Goal: Transaction & Acquisition: Purchase product/service

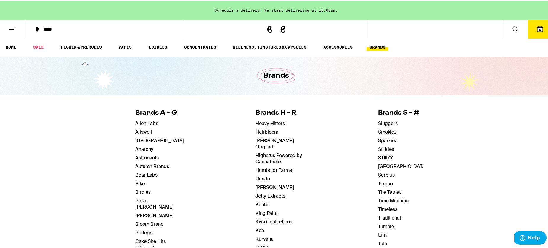
click at [537, 29] on icon at bounding box center [539, 27] width 5 height 5
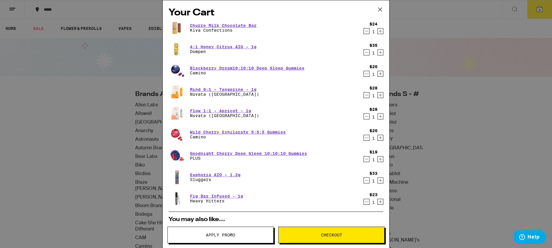
click at [364, 32] on icon "Decrement" at bounding box center [366, 31] width 5 height 7
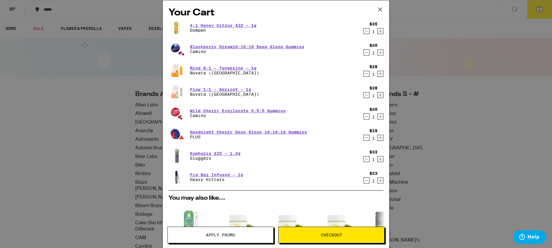
click at [364, 137] on icon "Decrement" at bounding box center [366, 137] width 5 height 7
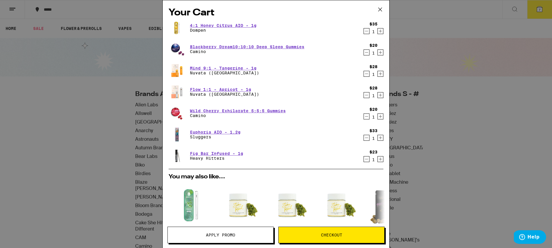
click at [288, 27] on div "4:1 Honey Citrus AIO - 1g Dompen" at bounding box center [265, 28] width 192 height 17
click at [222, 24] on link "4:1 Honey Citrus AIO - 1g" at bounding box center [223, 25] width 67 height 5
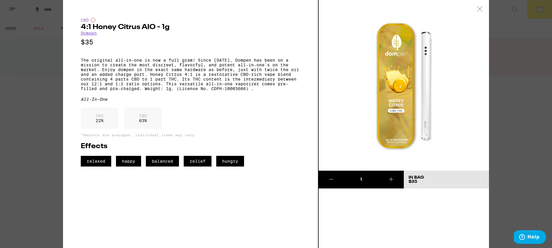
click at [477, 9] on icon at bounding box center [480, 8] width 6 height 5
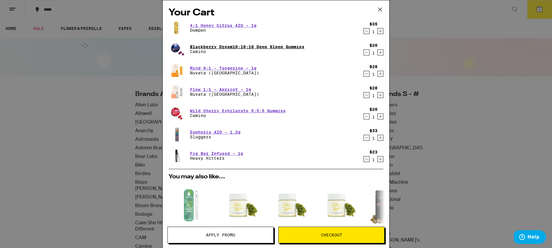
click at [270, 44] on link "Blackberry Dream10:10:10 Deep Sleep Gummies" at bounding box center [247, 46] width 114 height 5
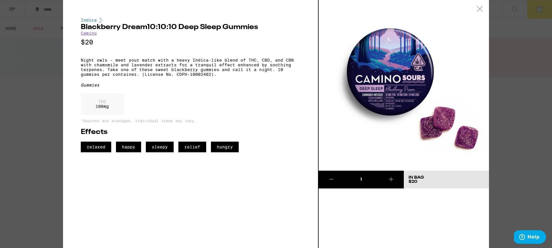
click at [480, 8] on icon at bounding box center [479, 8] width 5 height 5
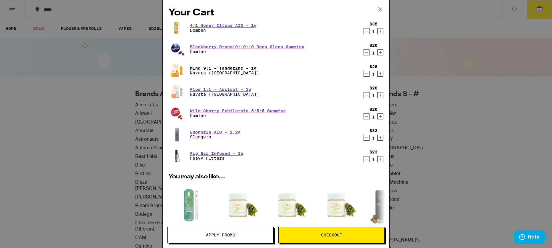
click at [243, 67] on link "Mind 9:1 - Tangerine - 1g" at bounding box center [224, 68] width 69 height 5
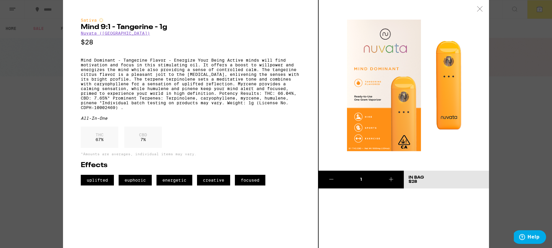
click at [478, 9] on icon at bounding box center [480, 8] width 6 height 5
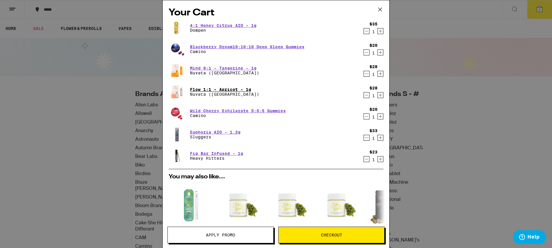
click at [239, 90] on link "Flow 1:1 - Apricot - 1g" at bounding box center [224, 89] width 69 height 5
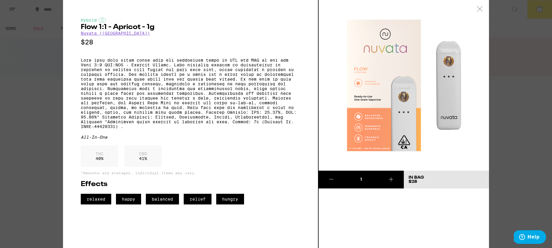
click at [479, 7] on icon at bounding box center [480, 8] width 6 height 5
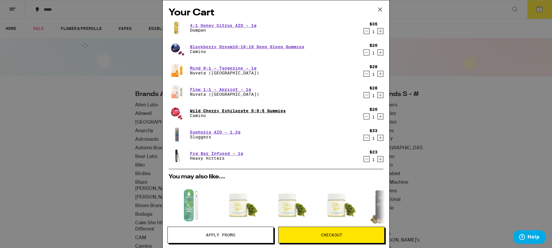
click at [273, 112] on link "Wild Cherry Exhilarate 5:5:5 Gummies" at bounding box center [238, 110] width 96 height 5
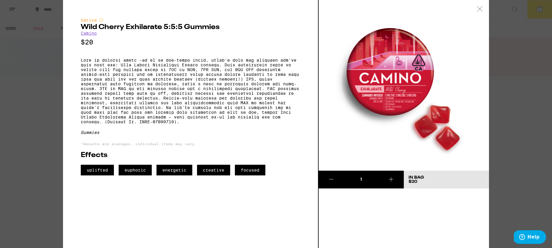
click at [481, 7] on icon at bounding box center [480, 8] width 6 height 5
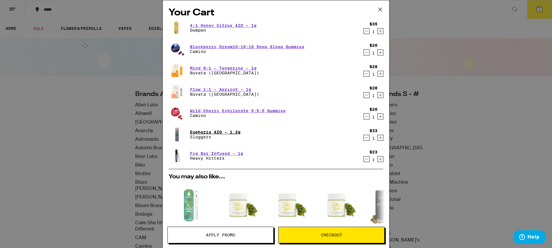
click at [215, 131] on link "Euphoria AIO - 1.2g" at bounding box center [215, 132] width 51 height 5
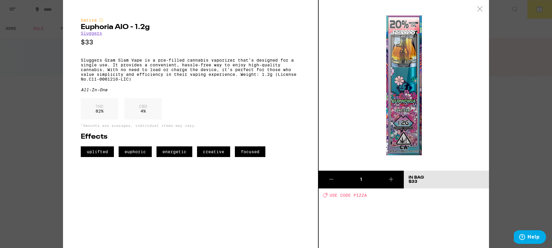
click at [479, 8] on icon at bounding box center [480, 8] width 6 height 5
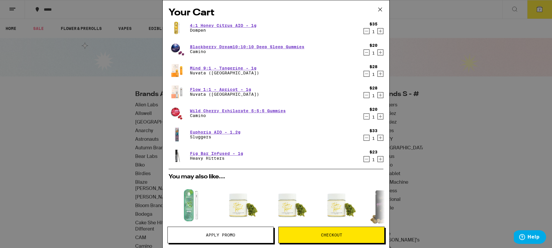
click at [364, 137] on icon "Decrement" at bounding box center [366, 137] width 5 height 7
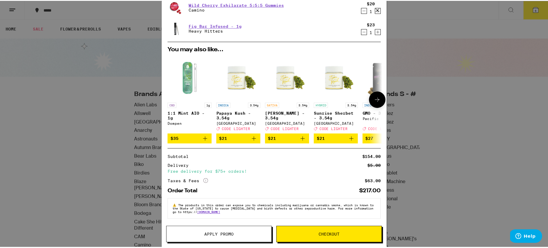
scroll to position [110, 0]
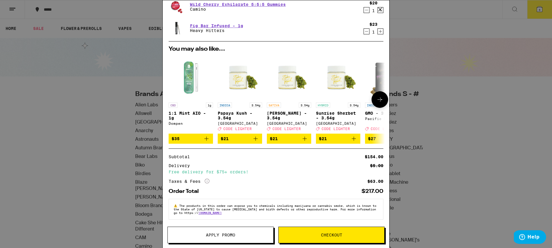
click at [188, 73] on img "Open page for 1:1 Mint AIO - 1g from Dompen" at bounding box center [191, 77] width 44 height 44
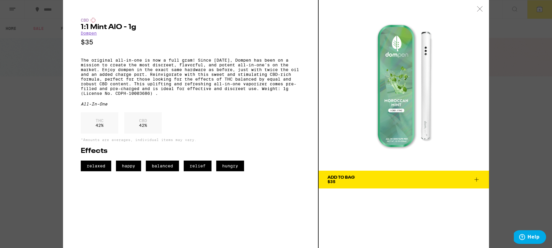
click at [91, 33] on link "Dompen" at bounding box center [89, 33] width 16 height 5
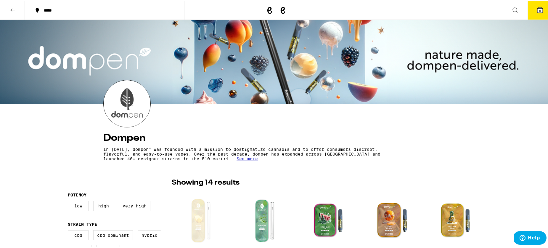
click at [536, 8] on icon at bounding box center [539, 9] width 7 height 7
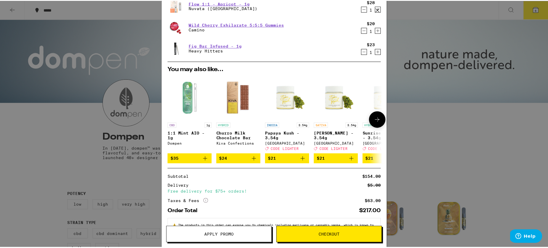
scroll to position [112, 0]
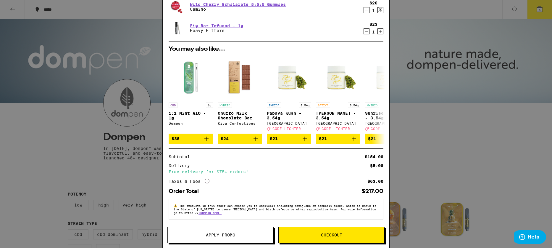
click at [318, 233] on span "Checkout" at bounding box center [332, 235] width 106 height 4
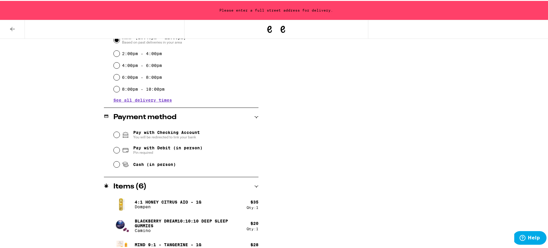
scroll to position [132, 0]
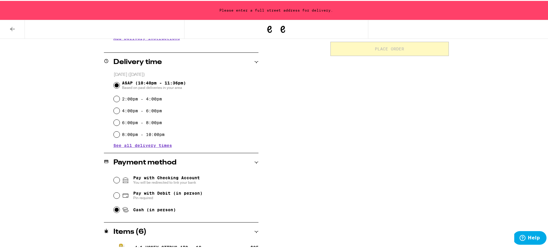
click at [114, 211] on input "Cash (in person)" at bounding box center [117, 209] width 6 height 6
radio input "true"
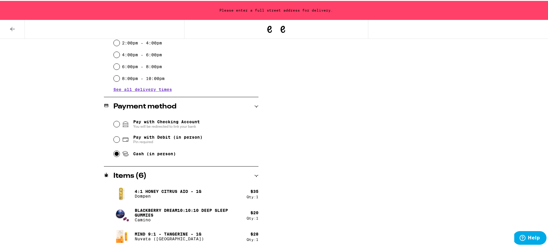
scroll to position [35, 0]
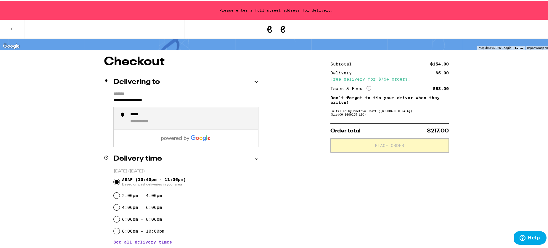
click at [144, 99] on input "**********" at bounding box center [185, 101] width 145 height 10
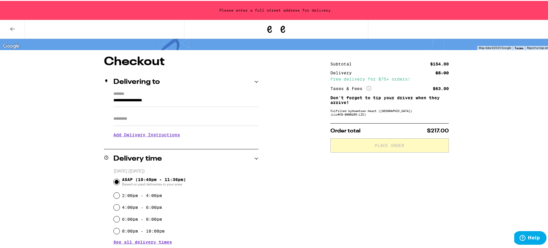
click at [194, 84] on div "Delivering to" at bounding box center [181, 81] width 154 height 7
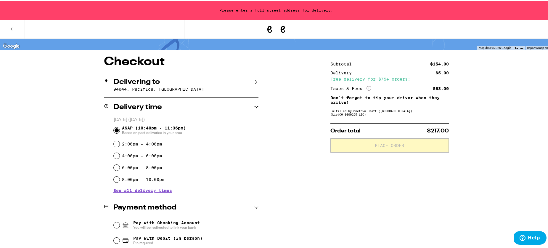
click at [184, 90] on p "94044, Pacifica, [GEOGRAPHIC_DATA]" at bounding box center [185, 88] width 145 height 5
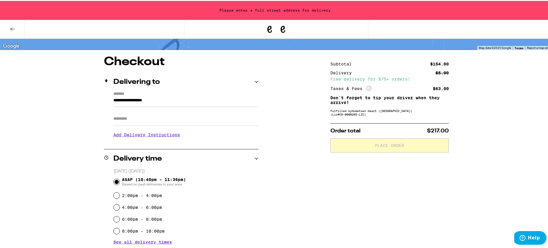
click at [117, 93] on label "*******" at bounding box center [185, 93] width 145 height 5
click at [117, 96] on input "**********" at bounding box center [185, 101] width 145 height 10
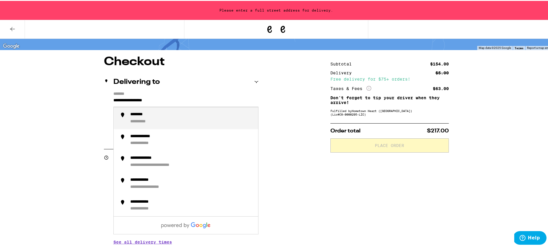
click at [115, 97] on input "**********" at bounding box center [185, 101] width 145 height 10
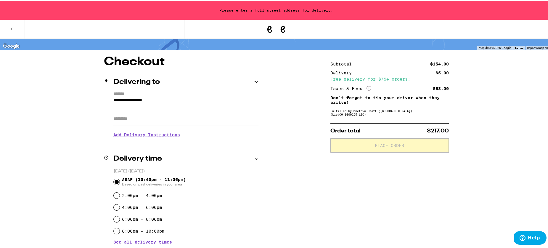
click at [187, 92] on label "*******" at bounding box center [185, 93] width 145 height 5
click at [187, 96] on input "**********" at bounding box center [185, 101] width 145 height 10
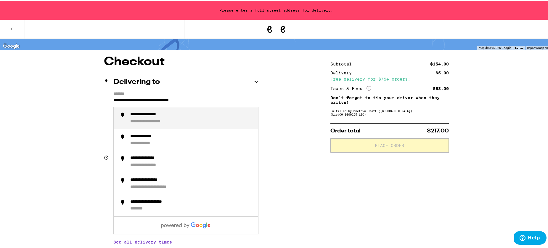
click at [180, 117] on div "**********" at bounding box center [191, 117] width 123 height 12
type input "**********"
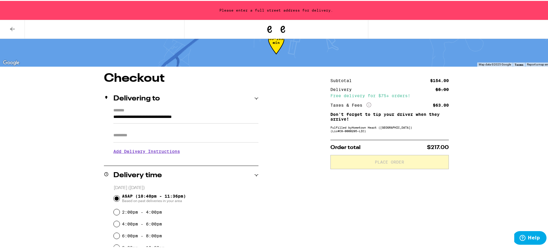
scroll to position [0, 0]
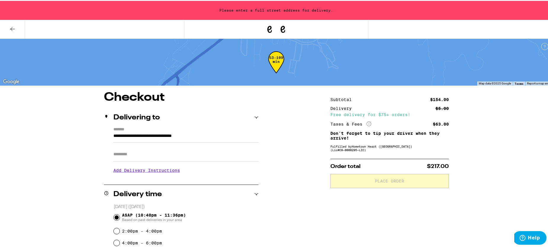
click at [161, 170] on h3 "Add Delivery Instructions" at bounding box center [185, 169] width 145 height 14
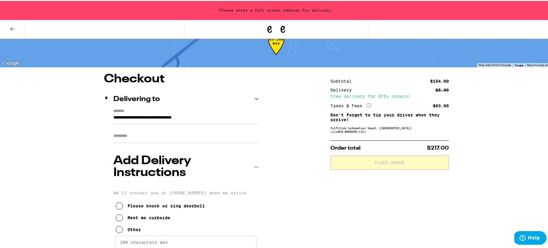
scroll to position [48, 0]
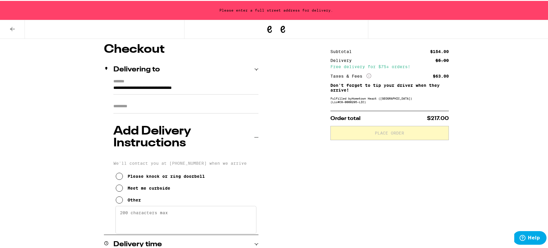
drag, startPoint x: 118, startPoint y: 144, endPoint x: 121, endPoint y: 143, distance: 3.4
click at [120, 172] on icon at bounding box center [119, 175] width 7 height 7
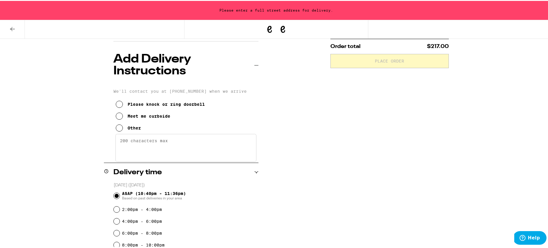
scroll to position [122, 0]
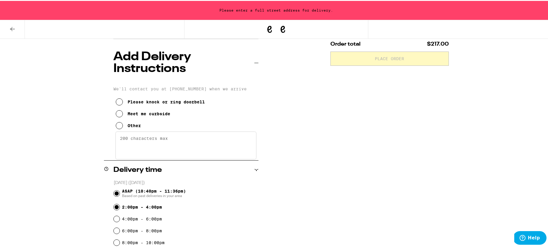
click at [114, 203] on input "2:00pm - 4:00pm" at bounding box center [117, 206] width 6 height 6
radio input "true"
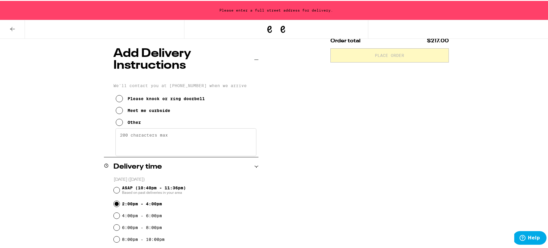
scroll to position [0, 0]
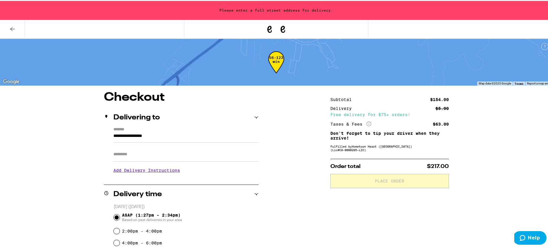
click at [368, 123] on icon "More Info" at bounding box center [368, 122] width 5 height 5
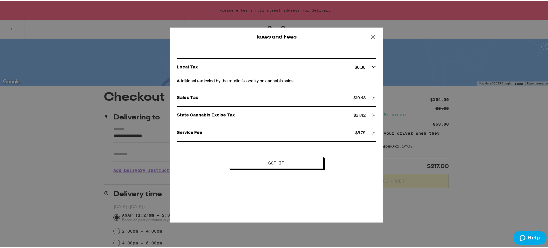
click at [280, 163] on span "Got it" at bounding box center [276, 162] width 16 height 4
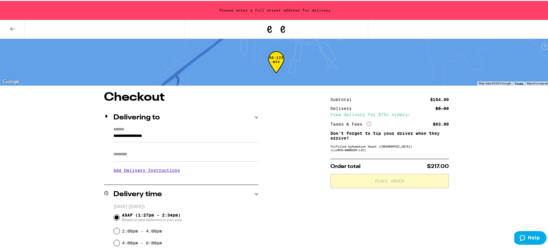
click at [222, 123] on div "Delivering to" at bounding box center [181, 116] width 154 height 19
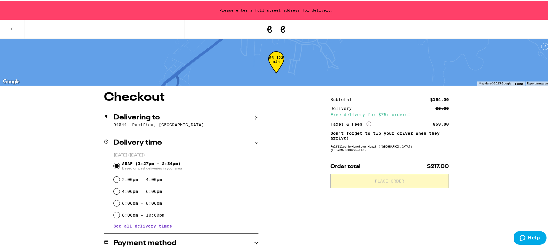
click at [222, 123] on p "94044, Pacifica, [GEOGRAPHIC_DATA]" at bounding box center [185, 123] width 145 height 5
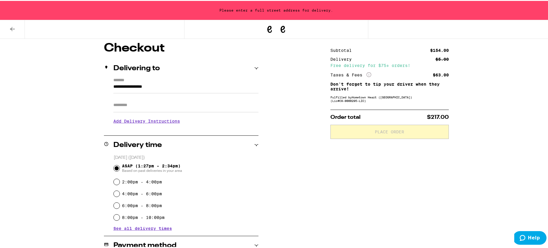
scroll to position [50, 0]
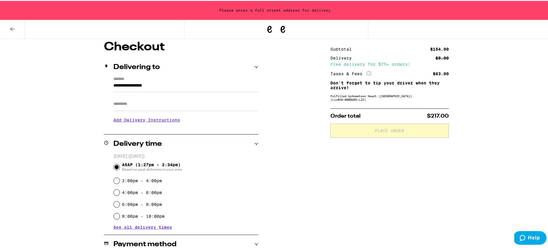
click at [254, 66] on icon at bounding box center [256, 66] width 4 height 2
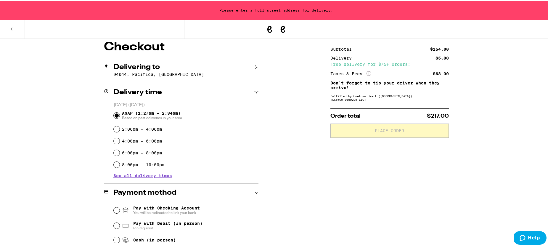
click at [255, 66] on icon at bounding box center [256, 66] width 2 height 4
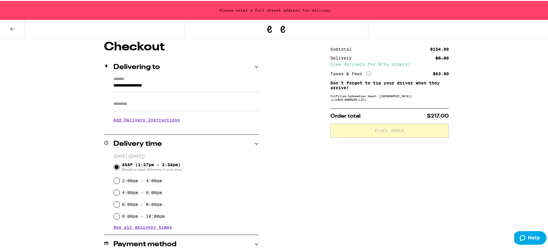
click at [161, 106] on input "Apt/Suite" at bounding box center [185, 103] width 145 height 14
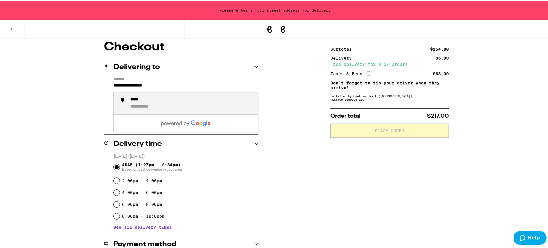
click at [125, 83] on input "**********" at bounding box center [185, 86] width 145 height 10
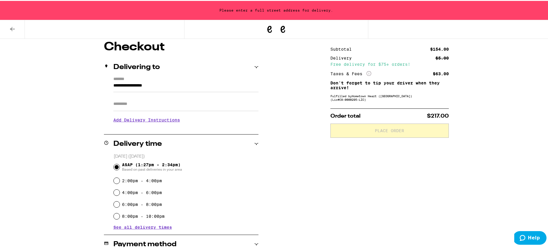
click at [117, 76] on label "*******" at bounding box center [185, 78] width 145 height 5
click at [117, 81] on input "**********" at bounding box center [185, 86] width 145 height 10
click at [114, 77] on label "*******" at bounding box center [185, 78] width 145 height 5
click at [114, 81] on input "**********" at bounding box center [185, 86] width 145 height 10
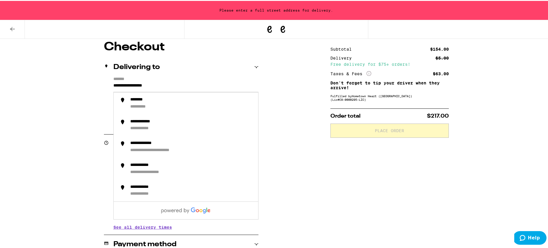
click at [67, 71] on div "**********" at bounding box center [276, 245] width 426 height 410
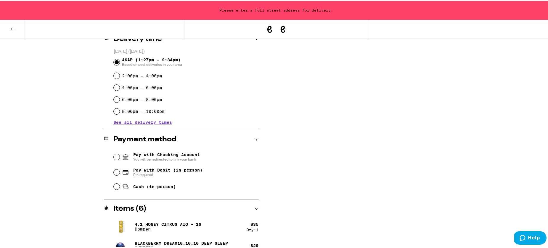
scroll to position [163, 0]
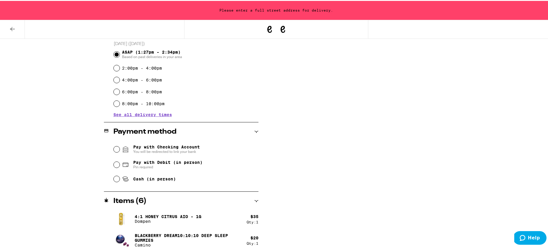
click at [127, 178] on span "Cash (in person)" at bounding box center [149, 177] width 54 height 7
click at [120, 178] on input "Cash (in person)" at bounding box center [117, 178] width 6 height 6
radio input "true"
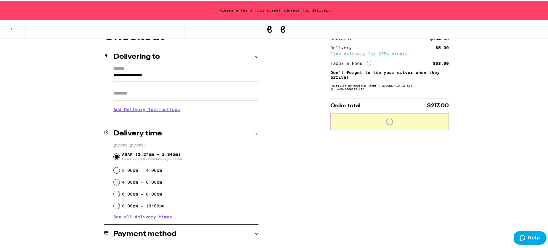
scroll to position [62, 0]
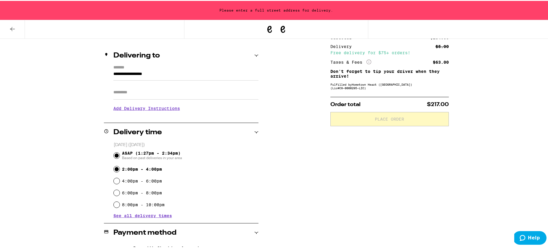
click at [115, 168] on input "2:00pm - 4:00pm" at bounding box center [117, 168] width 6 height 6
radio input "true"
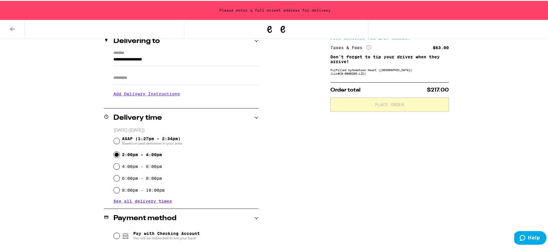
scroll to position [0, 0]
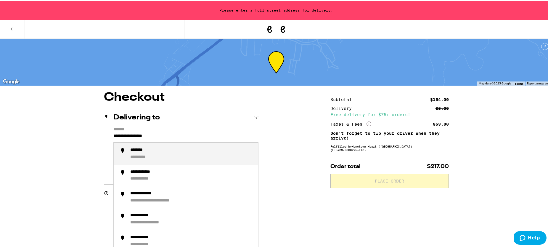
click at [124, 132] on input "**********" at bounding box center [185, 136] width 145 height 10
click at [157, 151] on div "**********" at bounding box center [153, 148] width 46 height 5
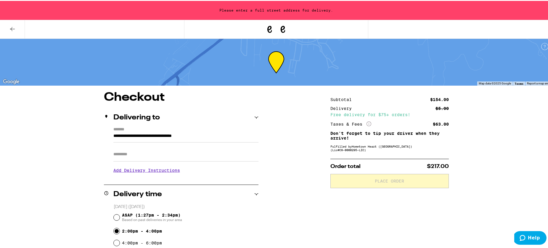
type input "**********"
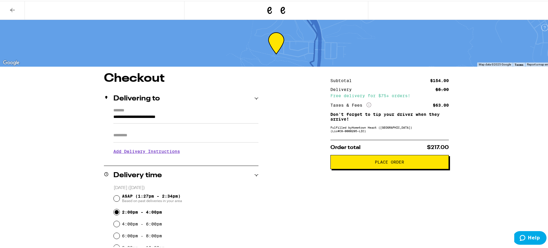
click at [170, 152] on h3 "Add Delivery Instructions" at bounding box center [185, 150] width 145 height 14
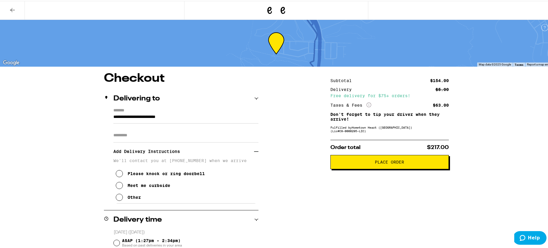
drag, startPoint x: 117, startPoint y: 174, endPoint x: 160, endPoint y: 171, distance: 42.4
click at [121, 174] on button "Please knock or ring doorbell" at bounding box center [160, 173] width 89 height 12
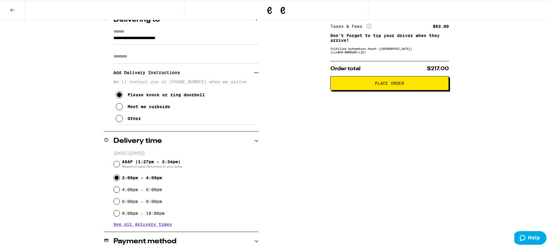
scroll to position [99, 0]
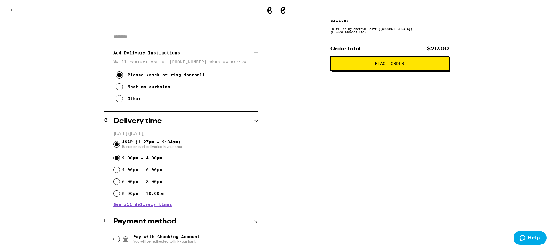
click at [117, 142] on input "ASAP (1:27pm - 2:34pm) Based on past deliveries in your area" at bounding box center [117, 143] width 6 height 6
radio input "true"
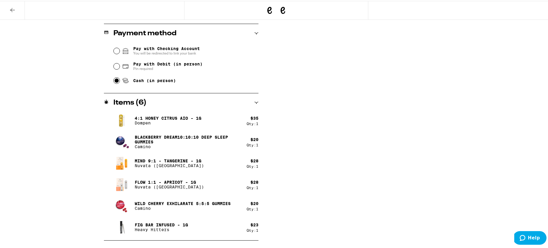
scroll to position [0, 0]
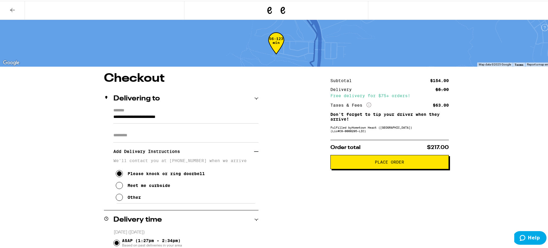
click at [386, 163] on span "Place Order" at bounding box center [389, 161] width 29 height 4
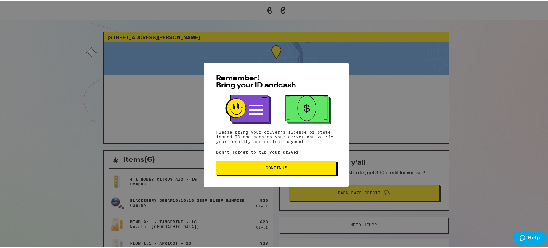
click at [269, 168] on span "Continue" at bounding box center [275, 166] width 21 height 4
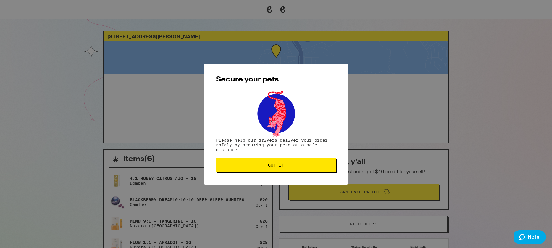
click at [304, 165] on span "Got it" at bounding box center [276, 165] width 110 height 4
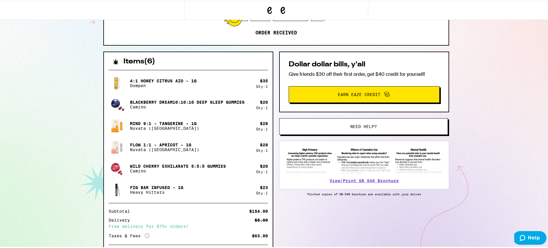
scroll to position [143, 0]
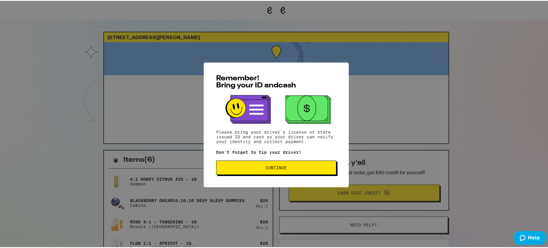
click at [266, 168] on span "Continue" at bounding box center [275, 166] width 21 height 4
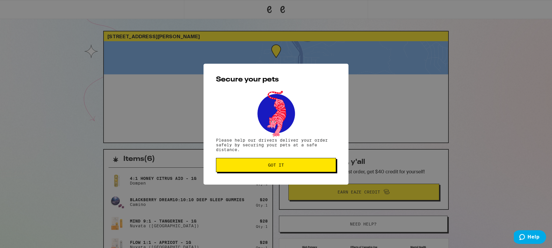
click at [266, 168] on button "Got it" at bounding box center [276, 165] width 120 height 14
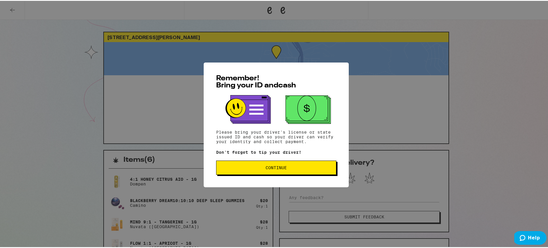
click at [284, 168] on span "Continue" at bounding box center [275, 166] width 21 height 4
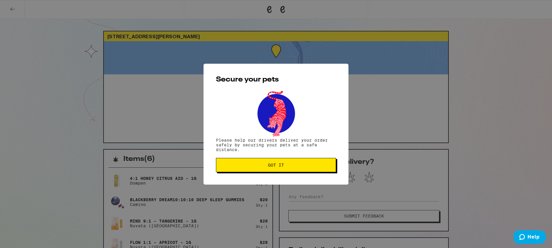
click at [298, 163] on button "Got it" at bounding box center [276, 165] width 120 height 14
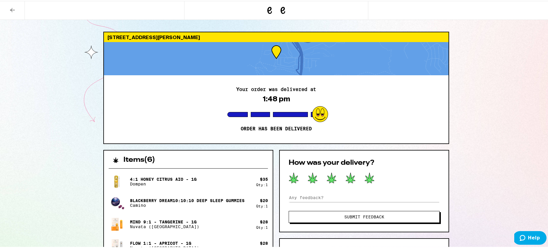
click at [365, 179] on icon at bounding box center [368, 177] width 9 height 10
click at [376, 212] on button "Submit Feedback" at bounding box center [363, 216] width 151 height 12
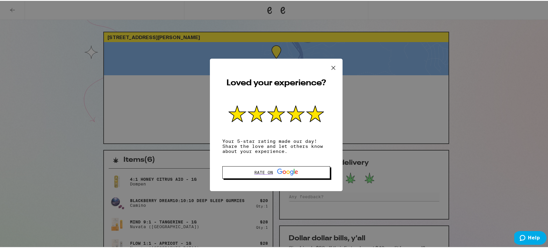
drag, startPoint x: 331, startPoint y: 64, endPoint x: 344, endPoint y: 68, distance: 13.5
click at [331, 64] on icon at bounding box center [333, 66] width 9 height 9
